Goal: Check status: Check status

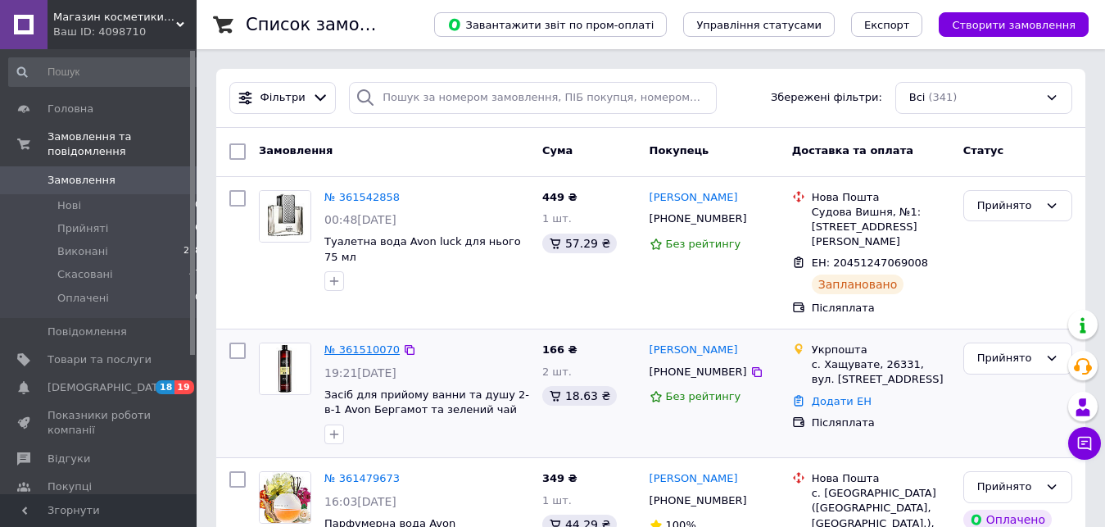
click at [377, 343] on link "№ 361510070" at bounding box center [361, 349] width 75 height 12
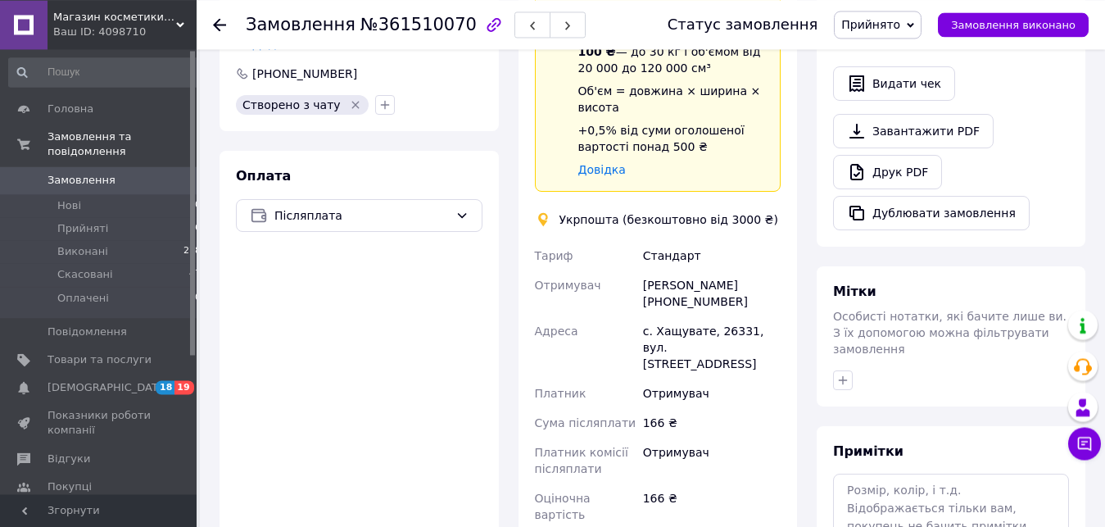
scroll to position [549, 0]
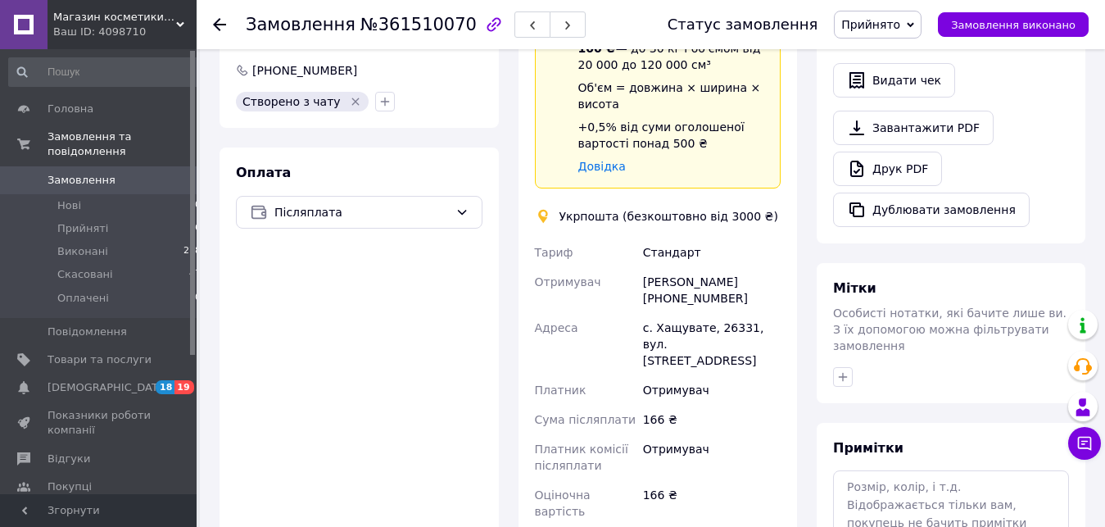
drag, startPoint x: 1077, startPoint y: 378, endPoint x: 1110, endPoint y: 364, distance: 35.6
click at [1105, 364] on html "Магазин косметики та ароматів Ваш ID: 4098710 Сайт Магазин косметики та ароматі…" at bounding box center [552, 163] width 1105 height 1425
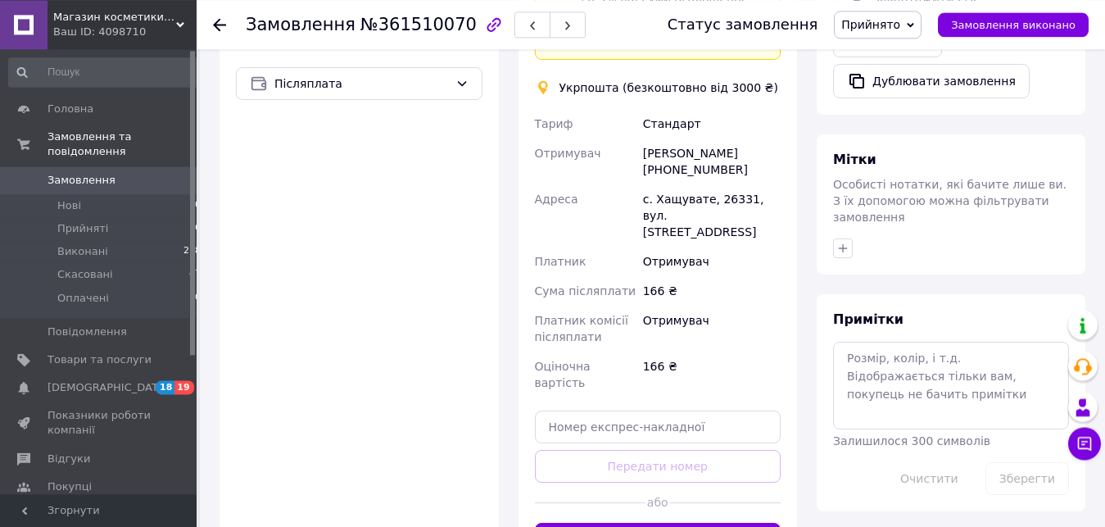
scroll to position [679, 0]
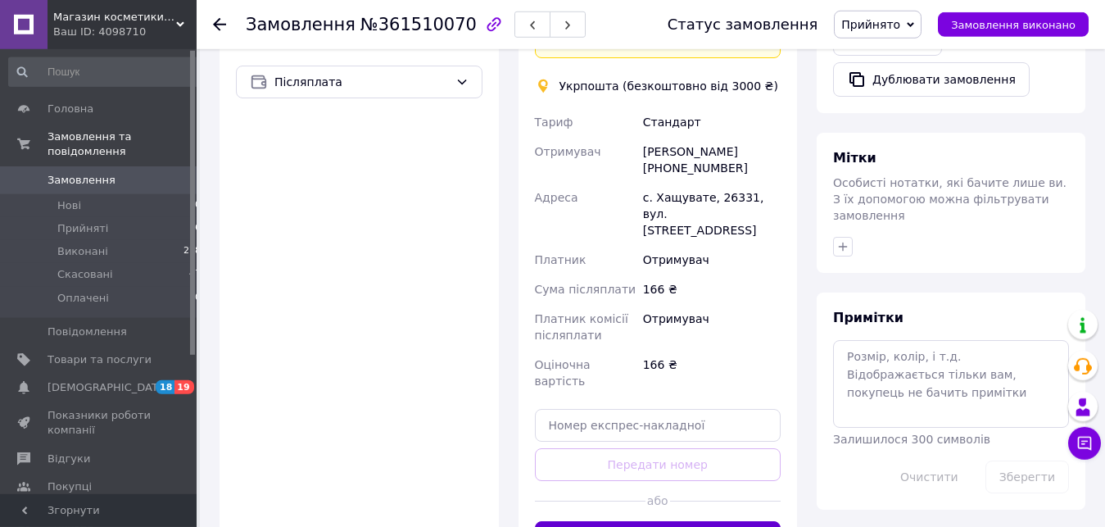
click at [632, 521] on button "Створити ярлик" at bounding box center [658, 537] width 246 height 33
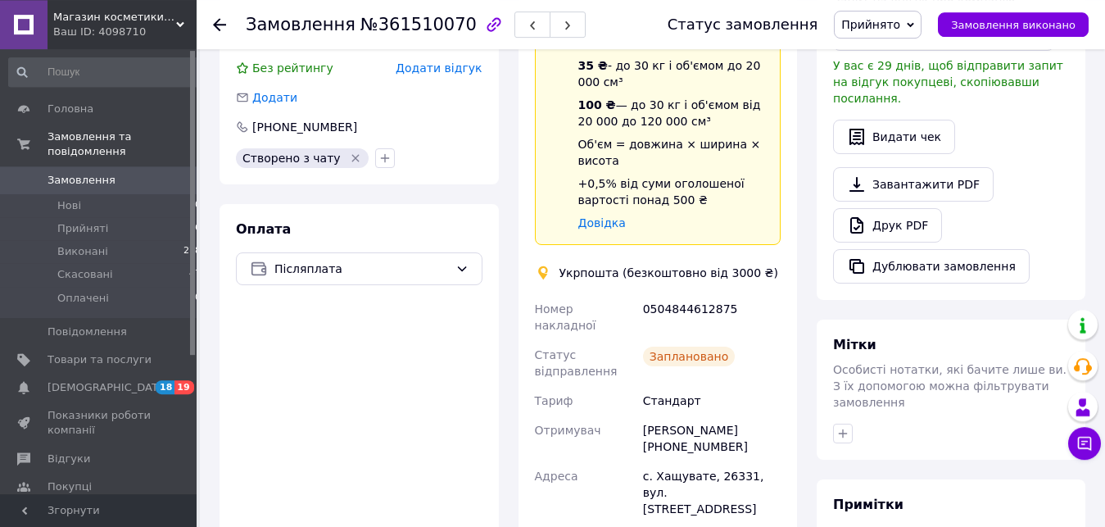
scroll to position [460, 0]
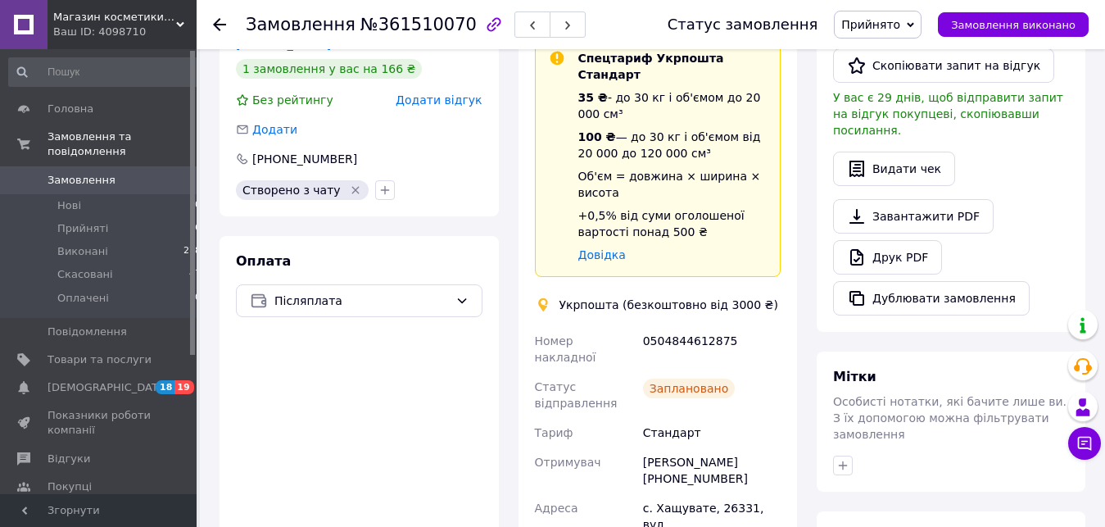
drag, startPoint x: 1093, startPoint y: 198, endPoint x: 1110, endPoint y: 211, distance: 21.6
click at [1105, 211] on html "Магазин косметики та ароматів Ваш ID: 4098710 Сайт Магазин косметики та ароматі…" at bounding box center [552, 265] width 1105 height 1450
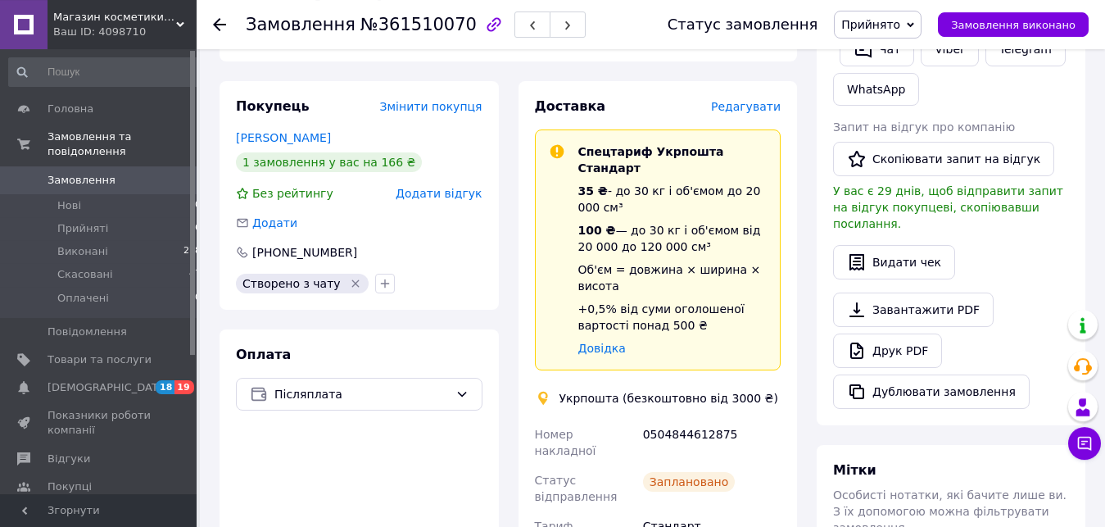
scroll to position [335, 0]
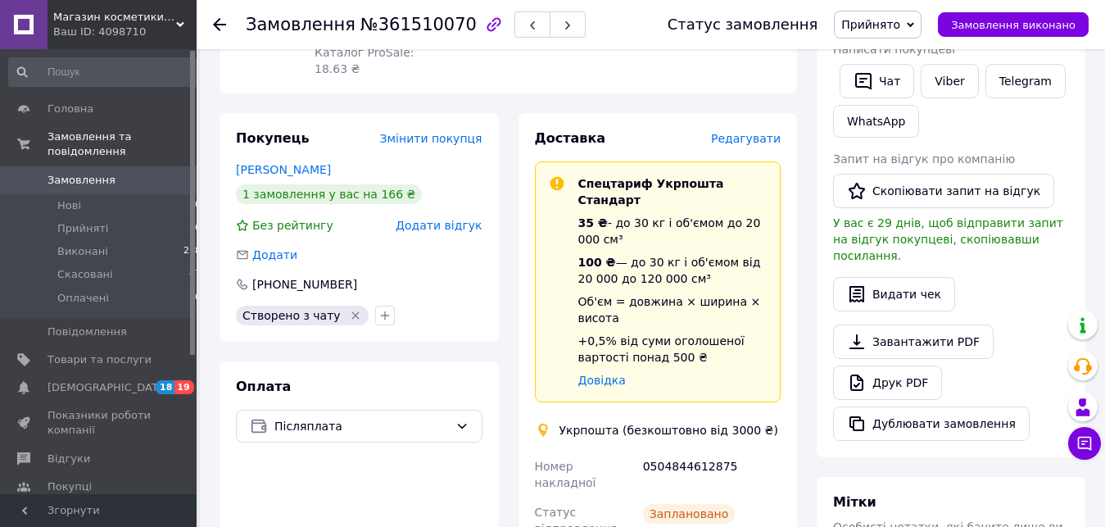
click at [1085, 163] on div "Всього 1 товар 166 ₴ Доставка 35 ₴ Знижка Додати Всього до сплати 166 ₴ Комісія…" at bounding box center [951, 415] width 288 height 1362
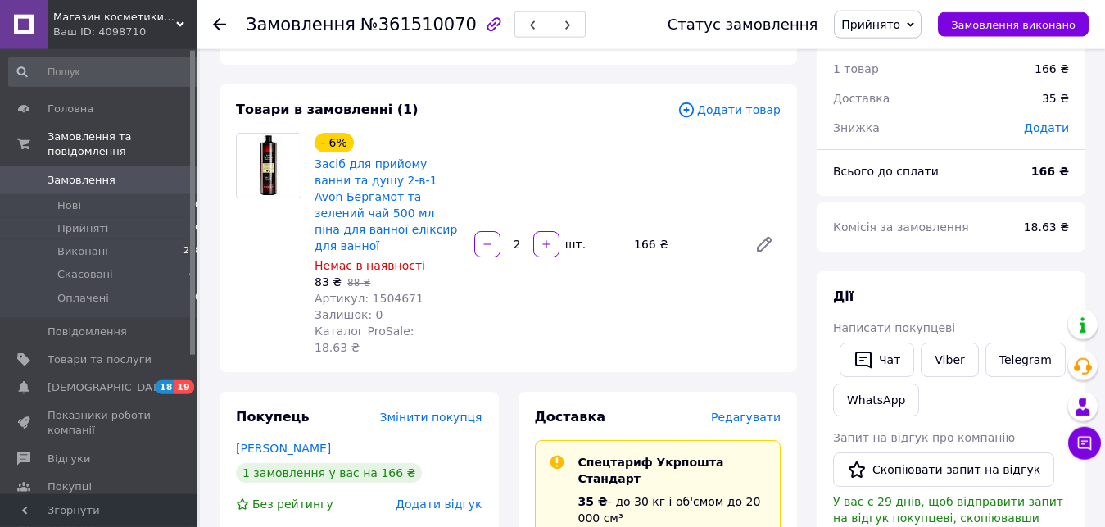
scroll to position [27, 0]
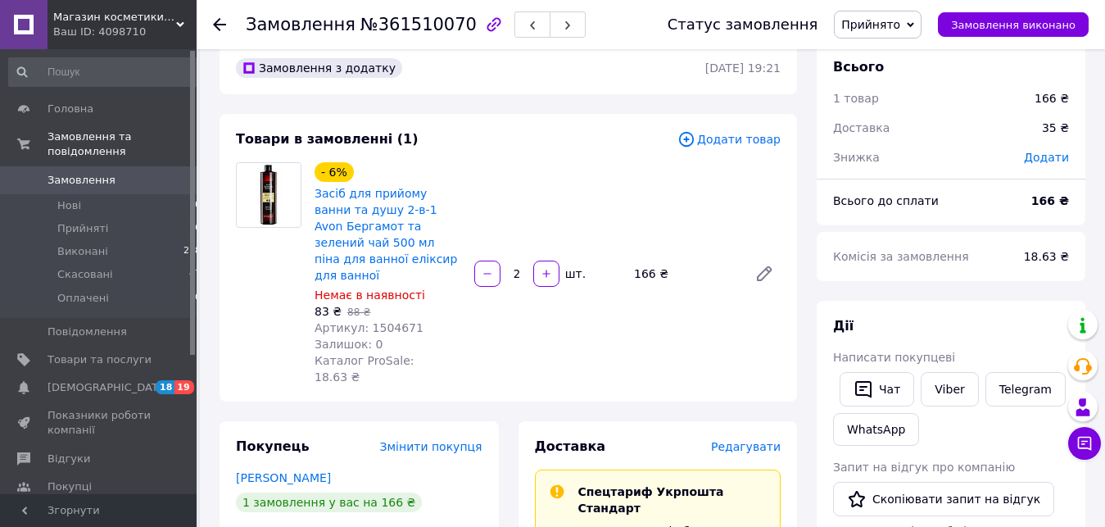
click at [219, 31] on div at bounding box center [219, 24] width 13 height 16
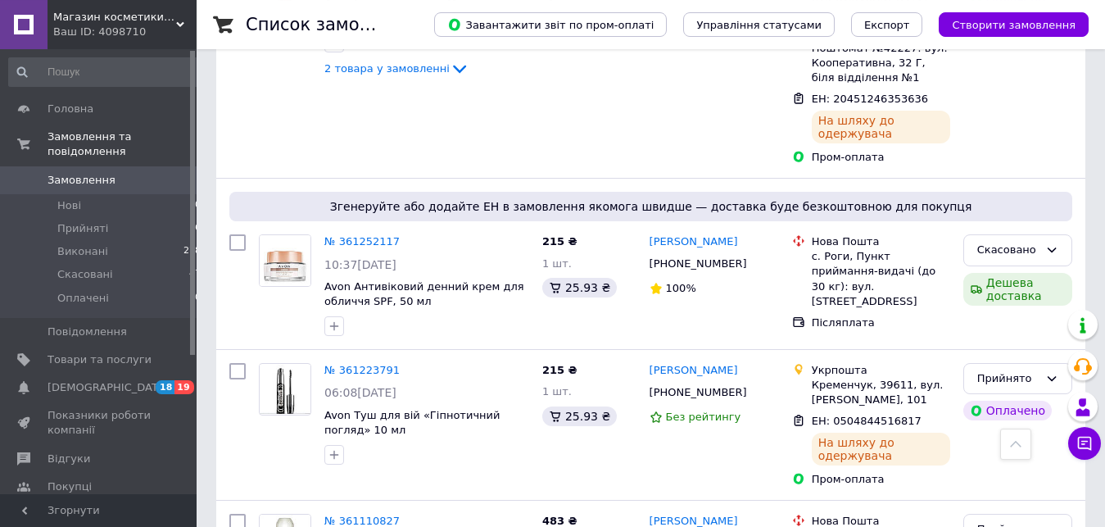
scroll to position [732, 0]
